Goal: Use online tool/utility: Utilize a website feature to perform a specific function

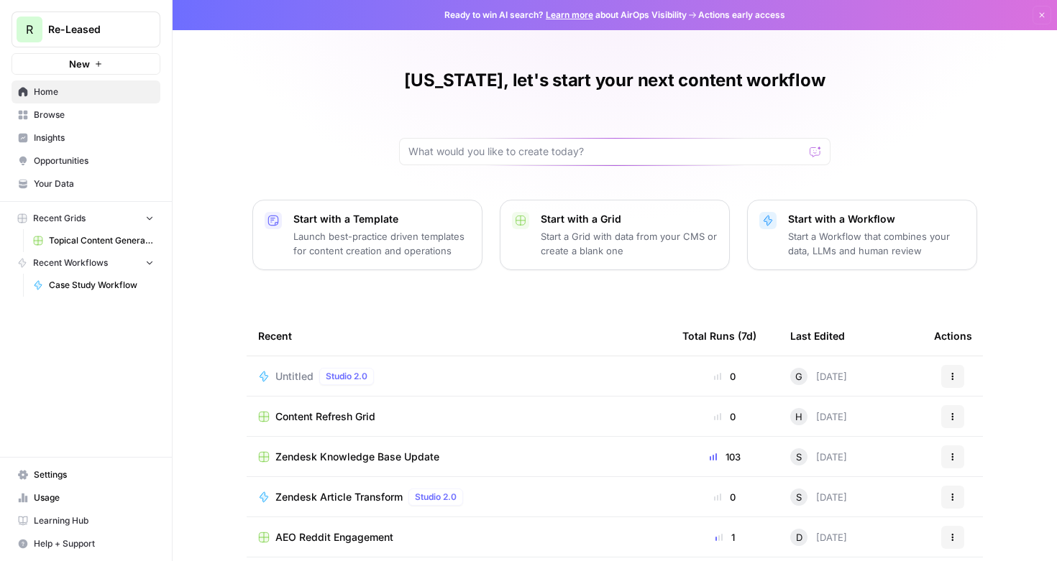
click at [97, 285] on span "Case Study Workflow" at bounding box center [101, 285] width 105 height 13
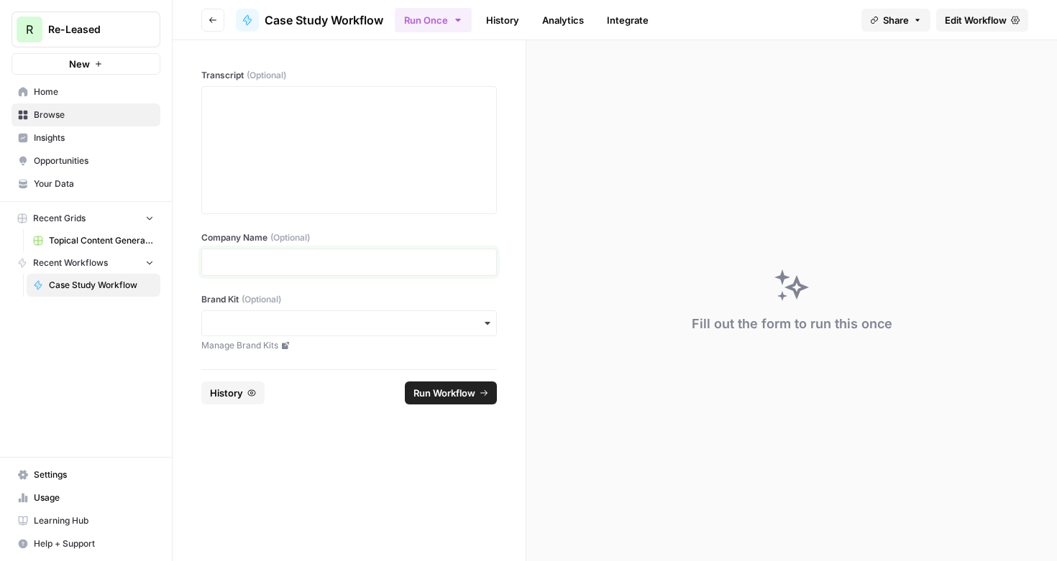
click at [278, 265] on p at bounding box center [349, 262] width 277 height 14
click at [297, 326] on input "Brand Kit (Optional)" at bounding box center [349, 323] width 277 height 14
click at [298, 362] on div "Re-Leased" at bounding box center [349, 362] width 294 height 27
click at [353, 123] on div at bounding box center [349, 150] width 277 height 115
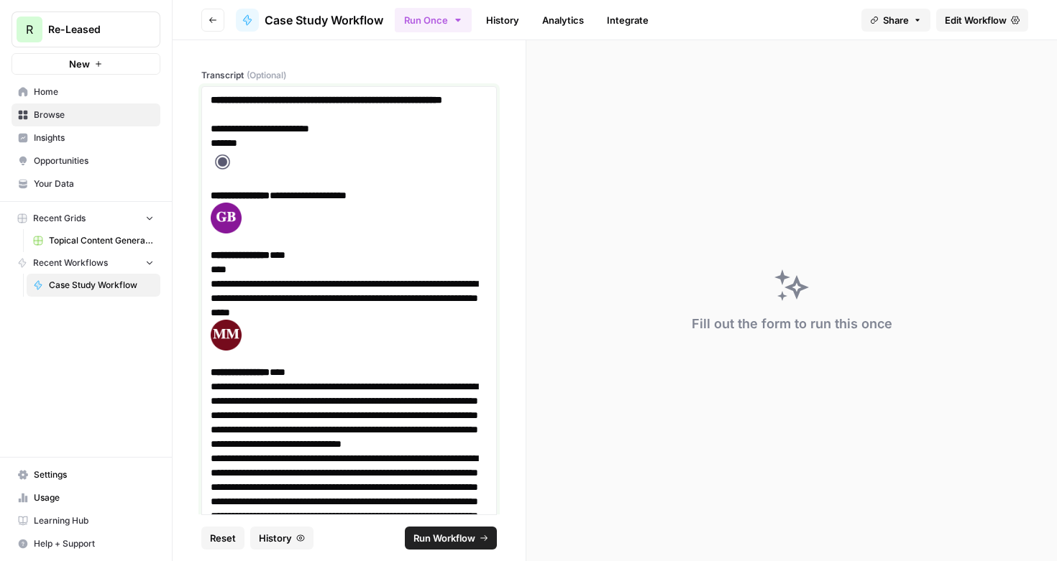
scroll to position [15551, 0]
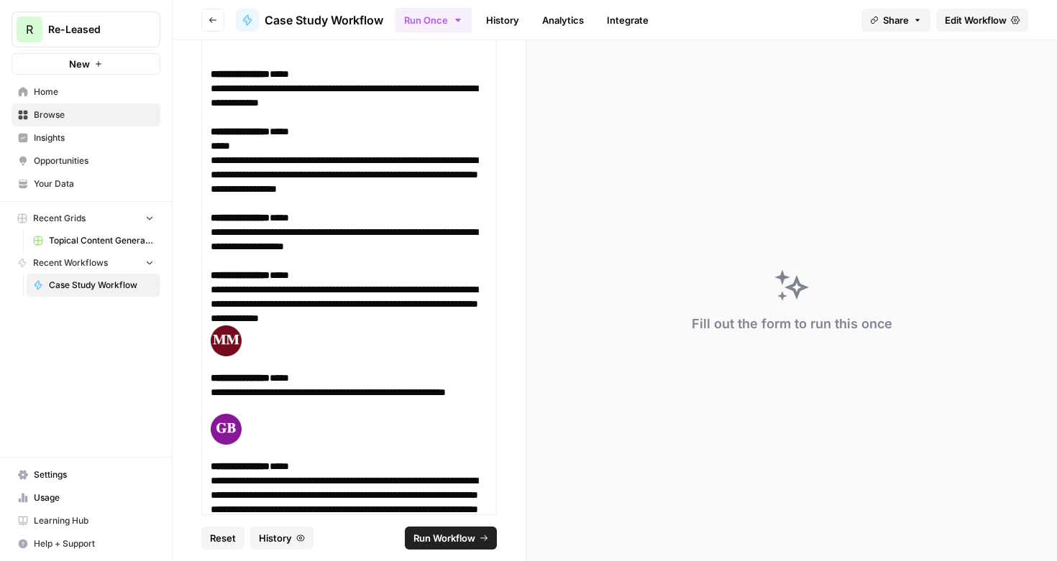
click at [422, 537] on span "Run Workflow" at bounding box center [444, 538] width 62 height 14
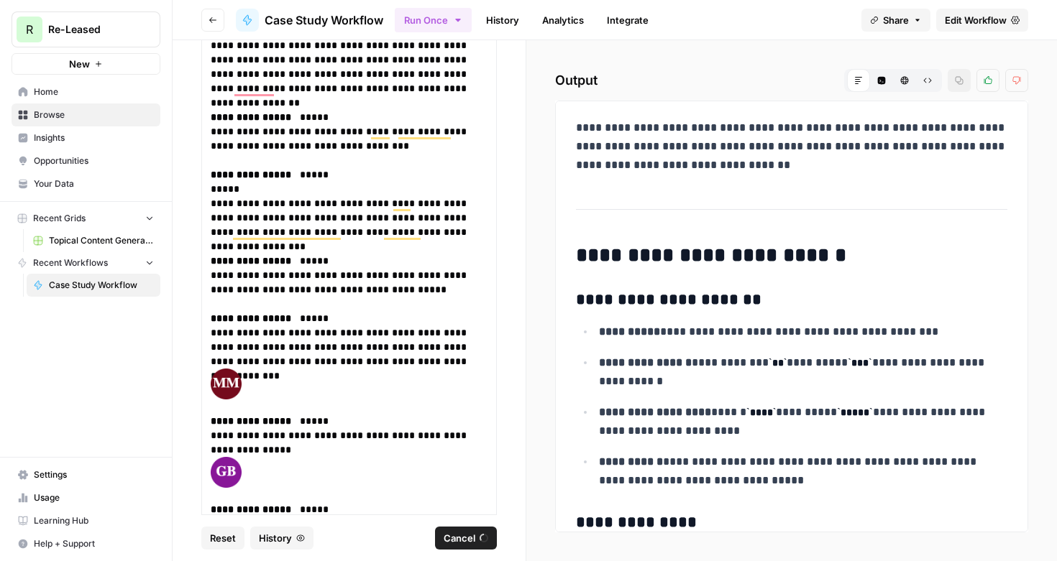
click at [720, 348] on ul "**********" at bounding box center [791, 406] width 431 height 168
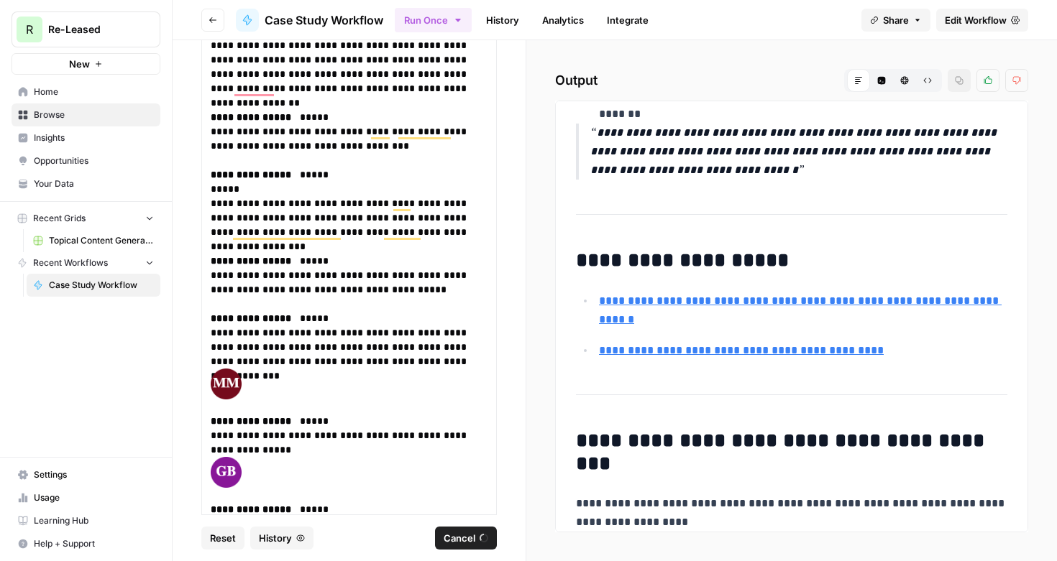
scroll to position [4301, 0]
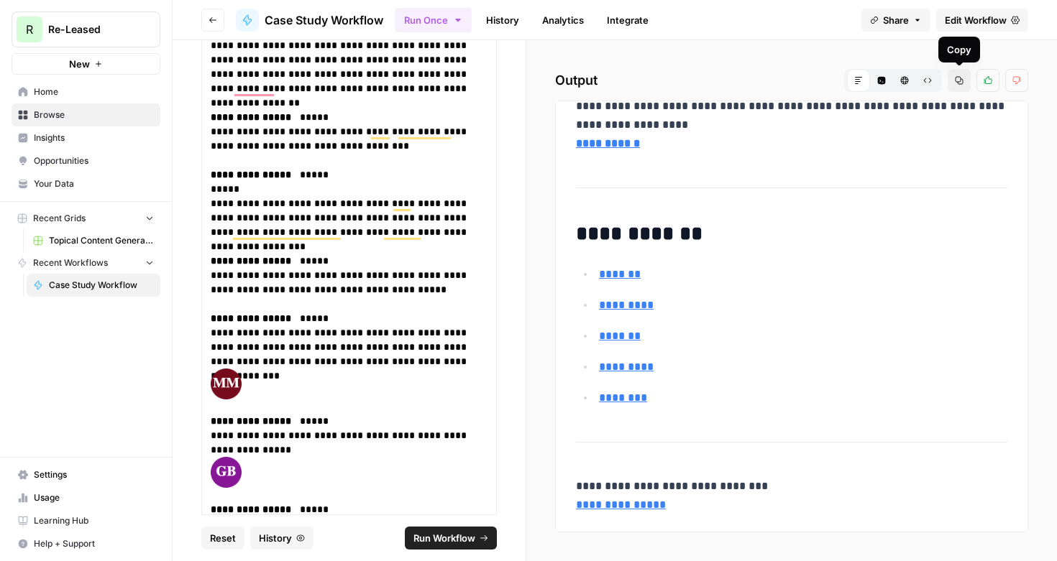
click at [956, 81] on icon "button" at bounding box center [959, 81] width 8 height 8
click at [470, 537] on span "Run Workflow" at bounding box center [444, 538] width 62 height 14
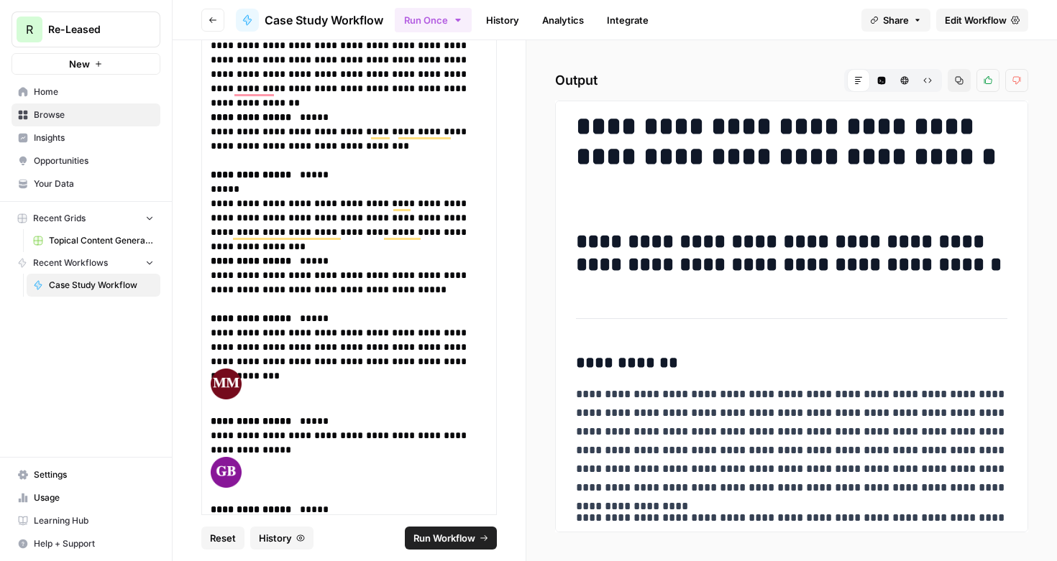
scroll to position [0, 0]
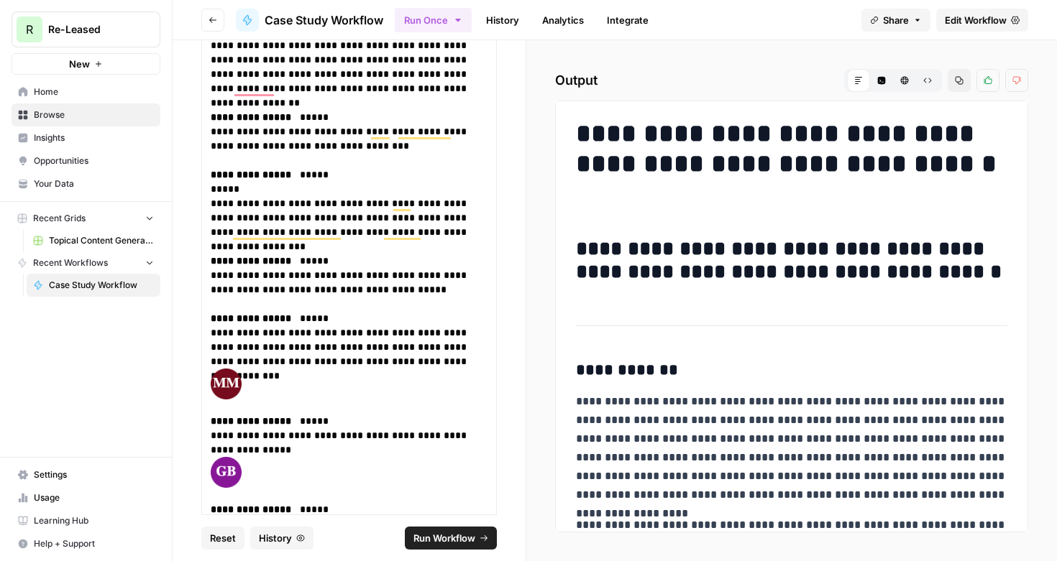
click at [957, 81] on icon "button" at bounding box center [959, 80] width 9 height 9
